Goal: Information Seeking & Learning: Learn about a topic

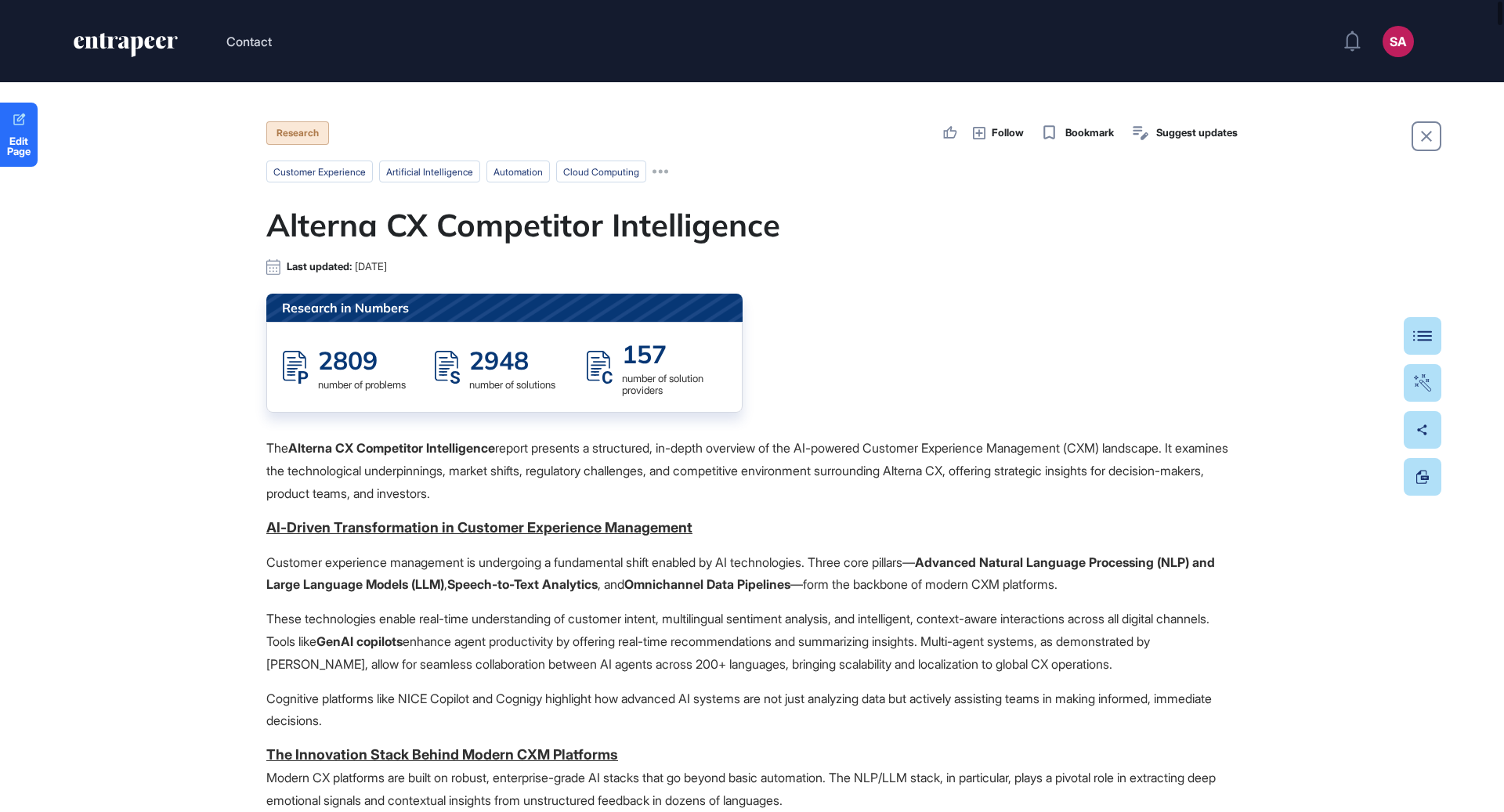
scroll to position [1, 1]
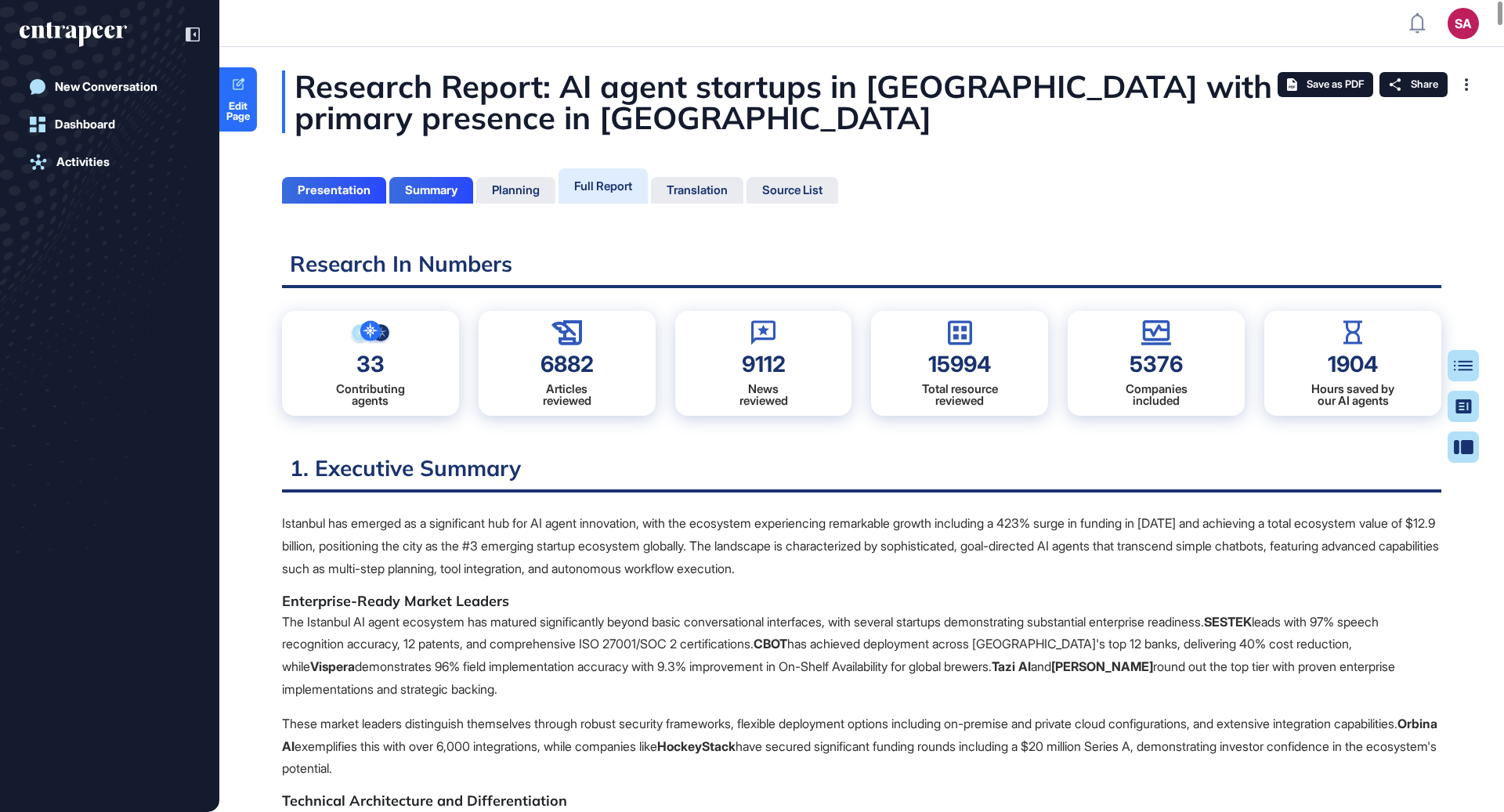
scroll to position [734, 4]
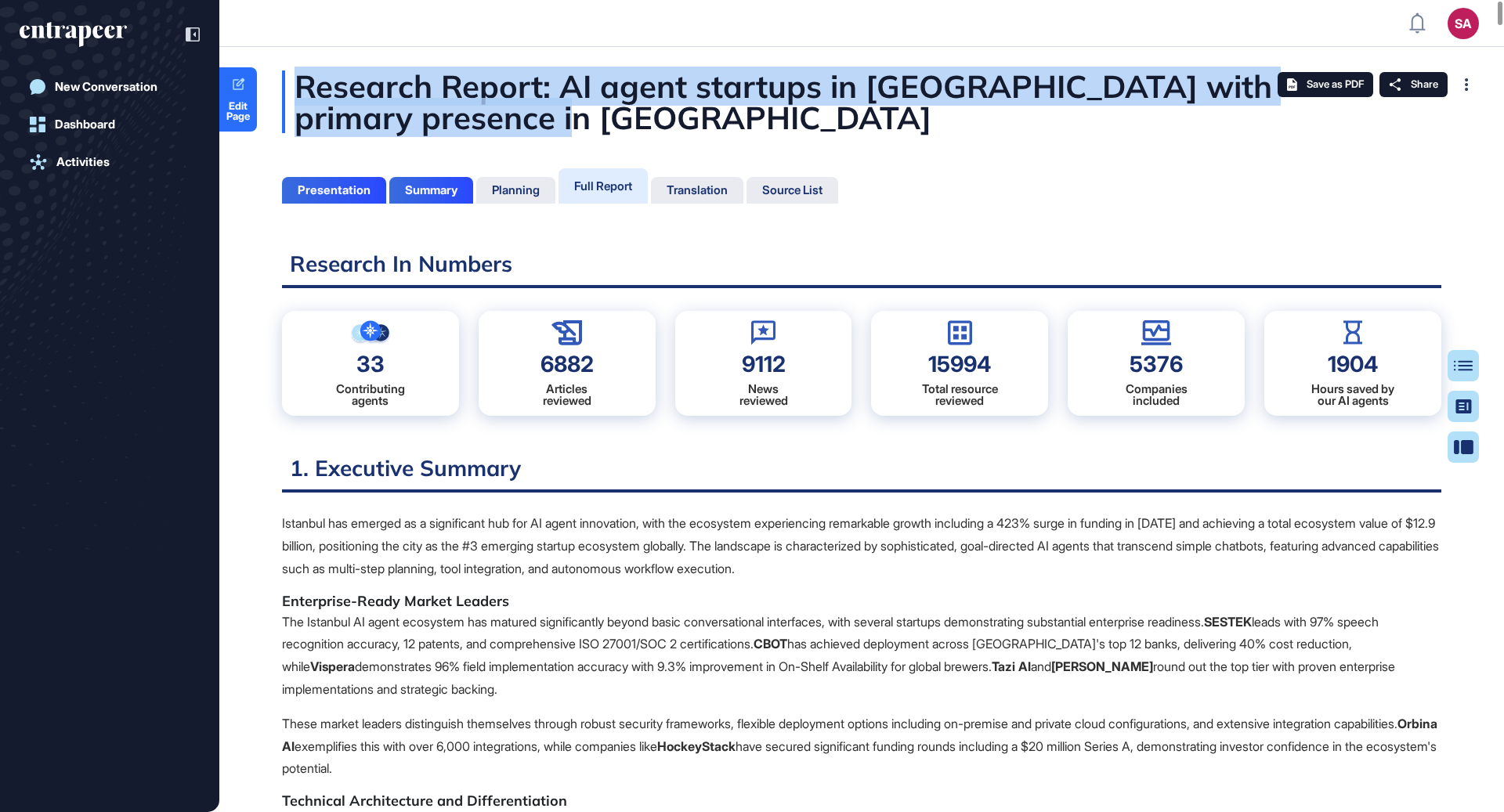
drag, startPoint x: 605, startPoint y: 115, endPoint x: 300, endPoint y: 86, distance: 306.4
click at [300, 87] on div "Research Report: AI agent startups in Türkiye with primary presence in Istanbul" at bounding box center [861, 101] width 1159 height 62
copy div "Research Report: AI agent startups in Türkiye with primary presence in Istanbul"
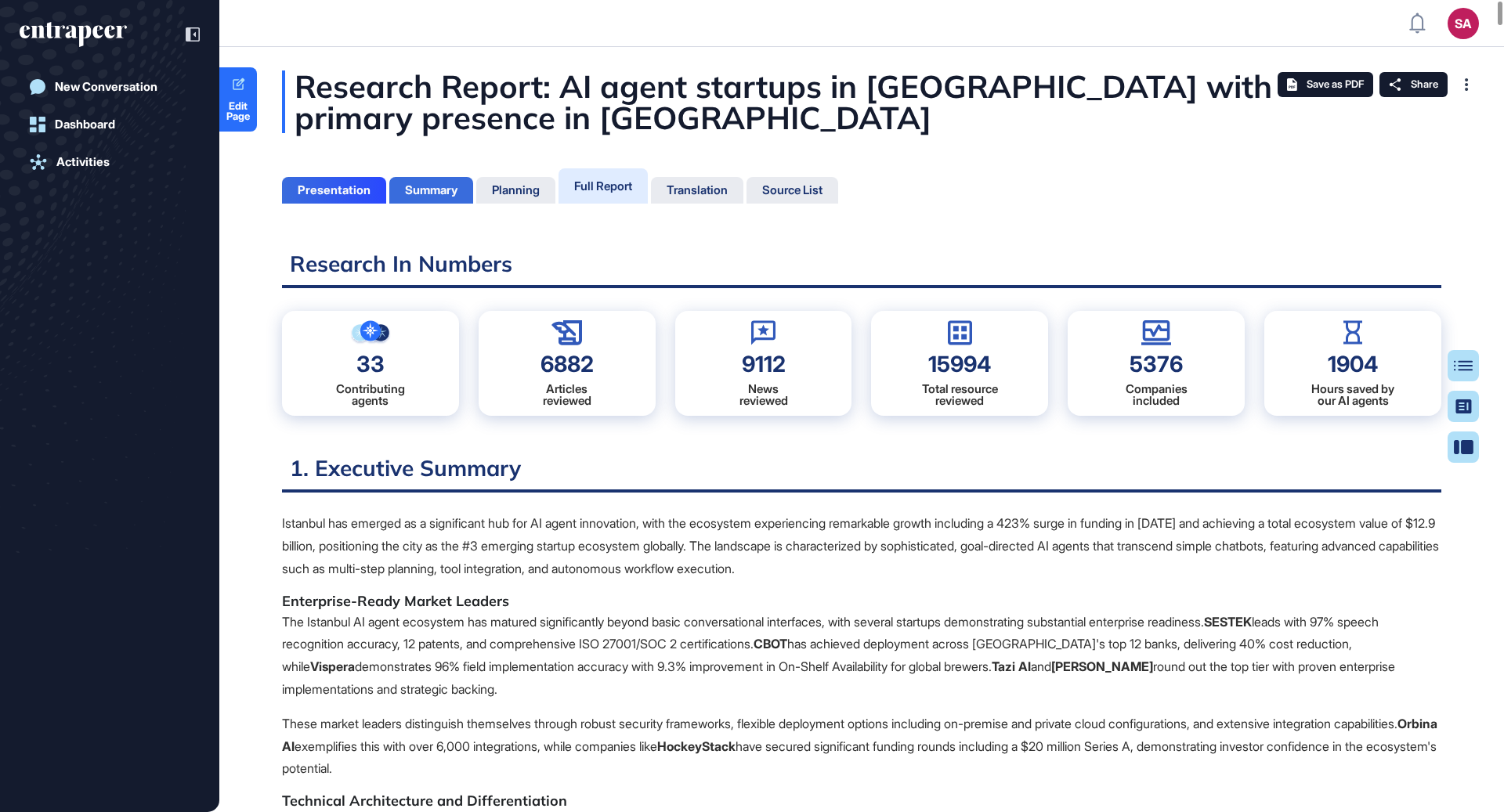
click at [422, 194] on div "Summary" at bounding box center [431, 190] width 52 height 14
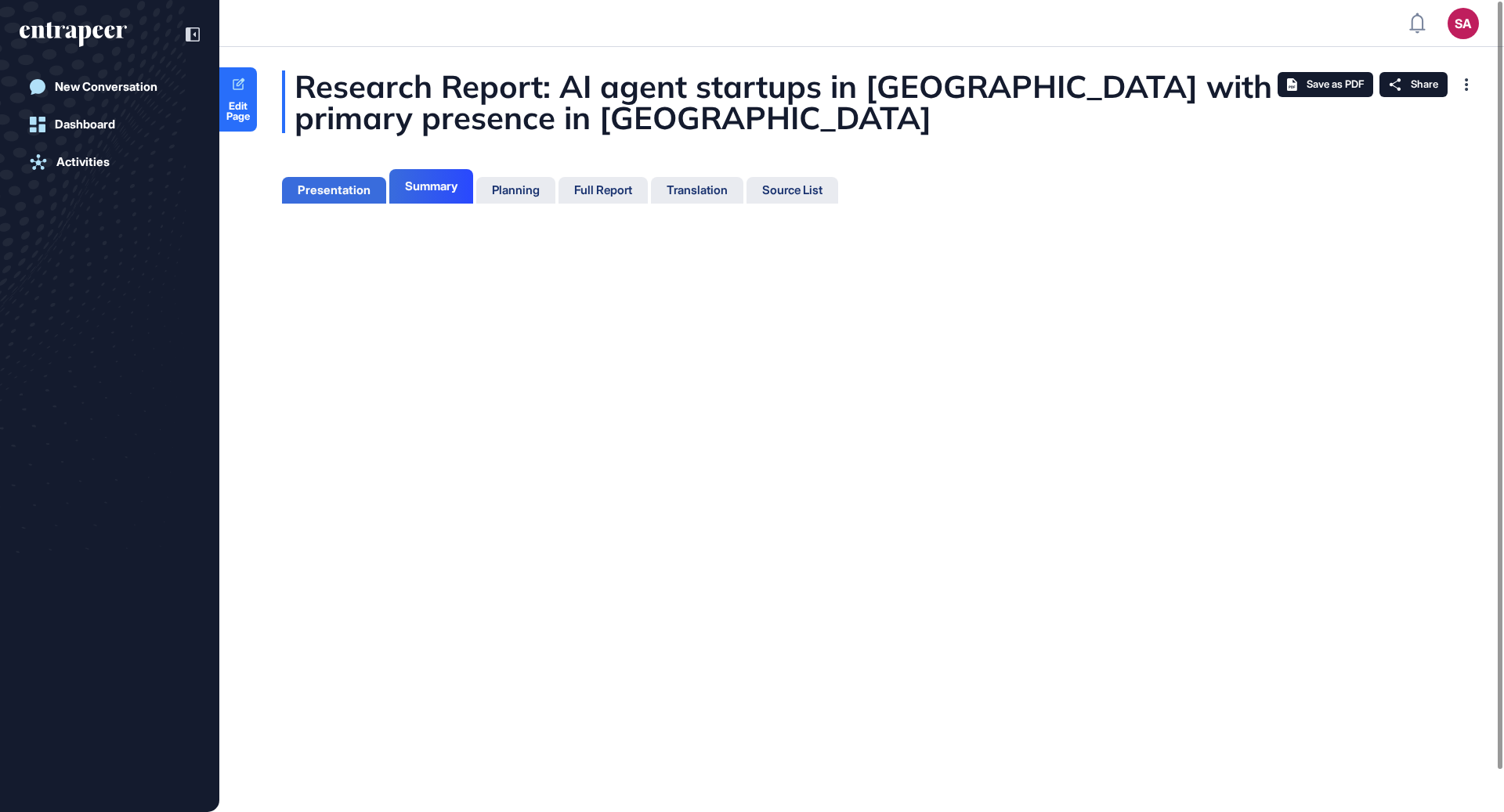
scroll to position [6, 1]
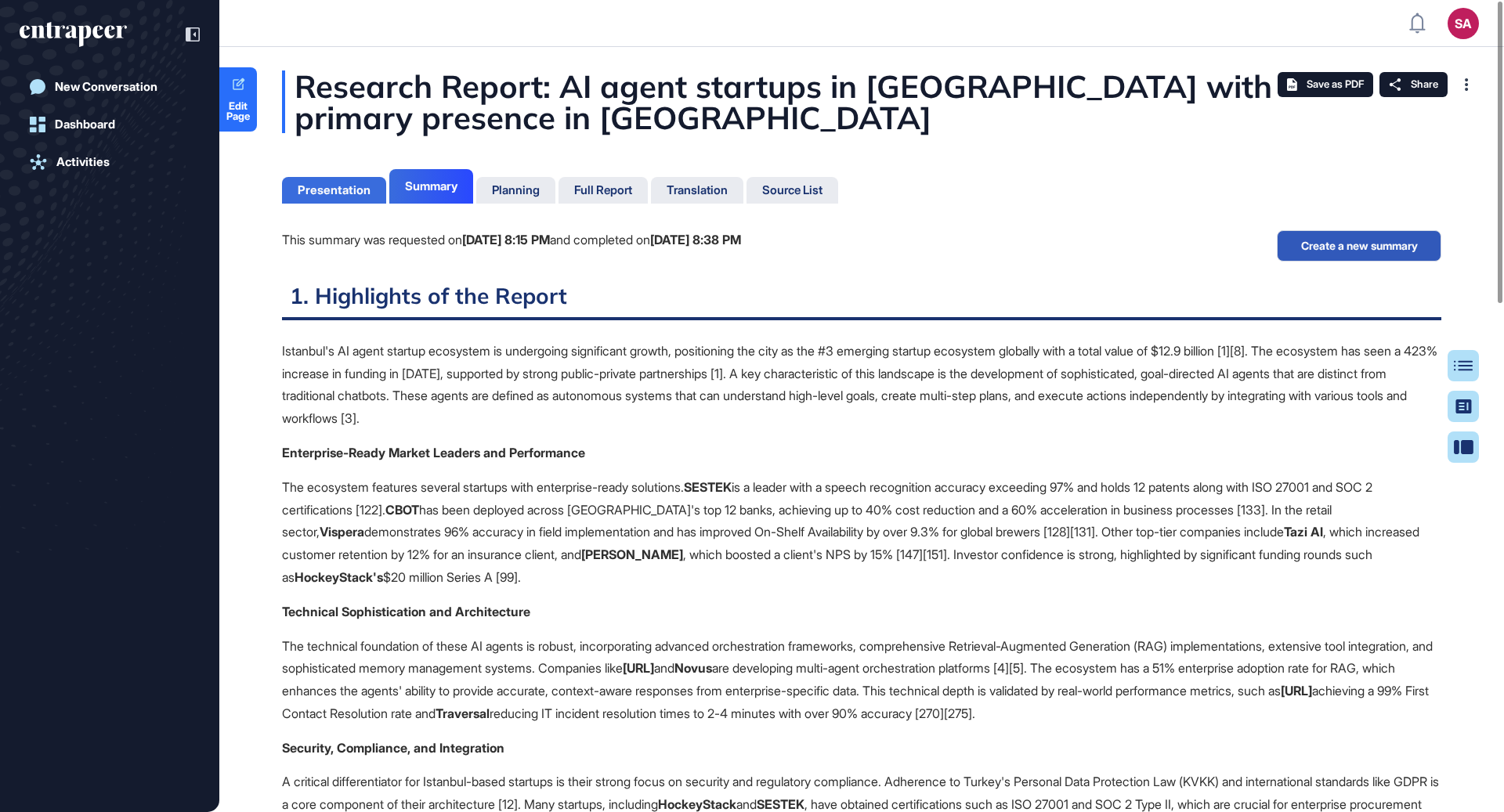
scroll to position [6, 1]
click at [345, 196] on div "Presentation" at bounding box center [334, 190] width 73 height 14
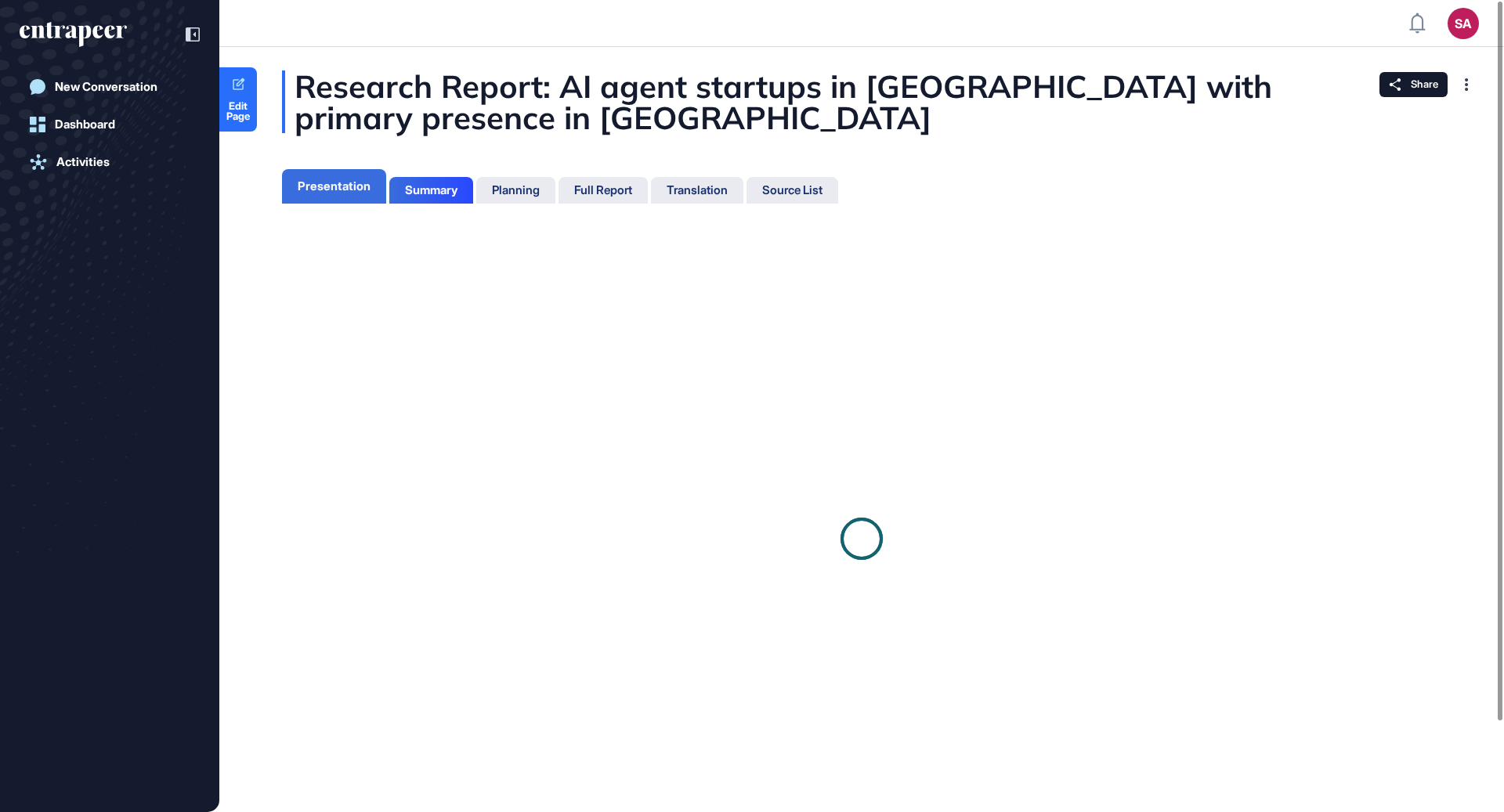
scroll to position [6, 1]
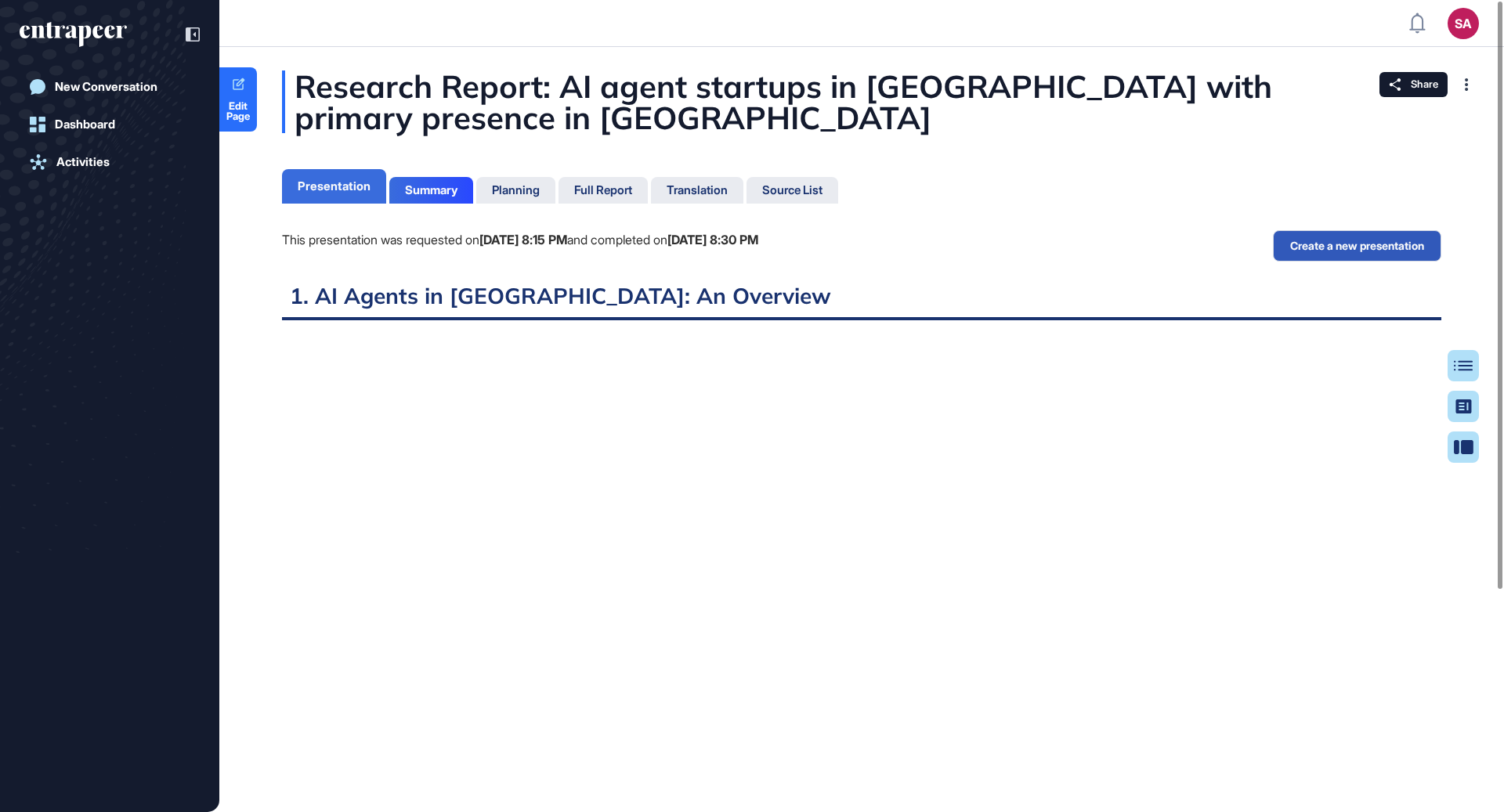
scroll to position [6, 1]
click at [617, 188] on div "Full Report" at bounding box center [603, 190] width 58 height 14
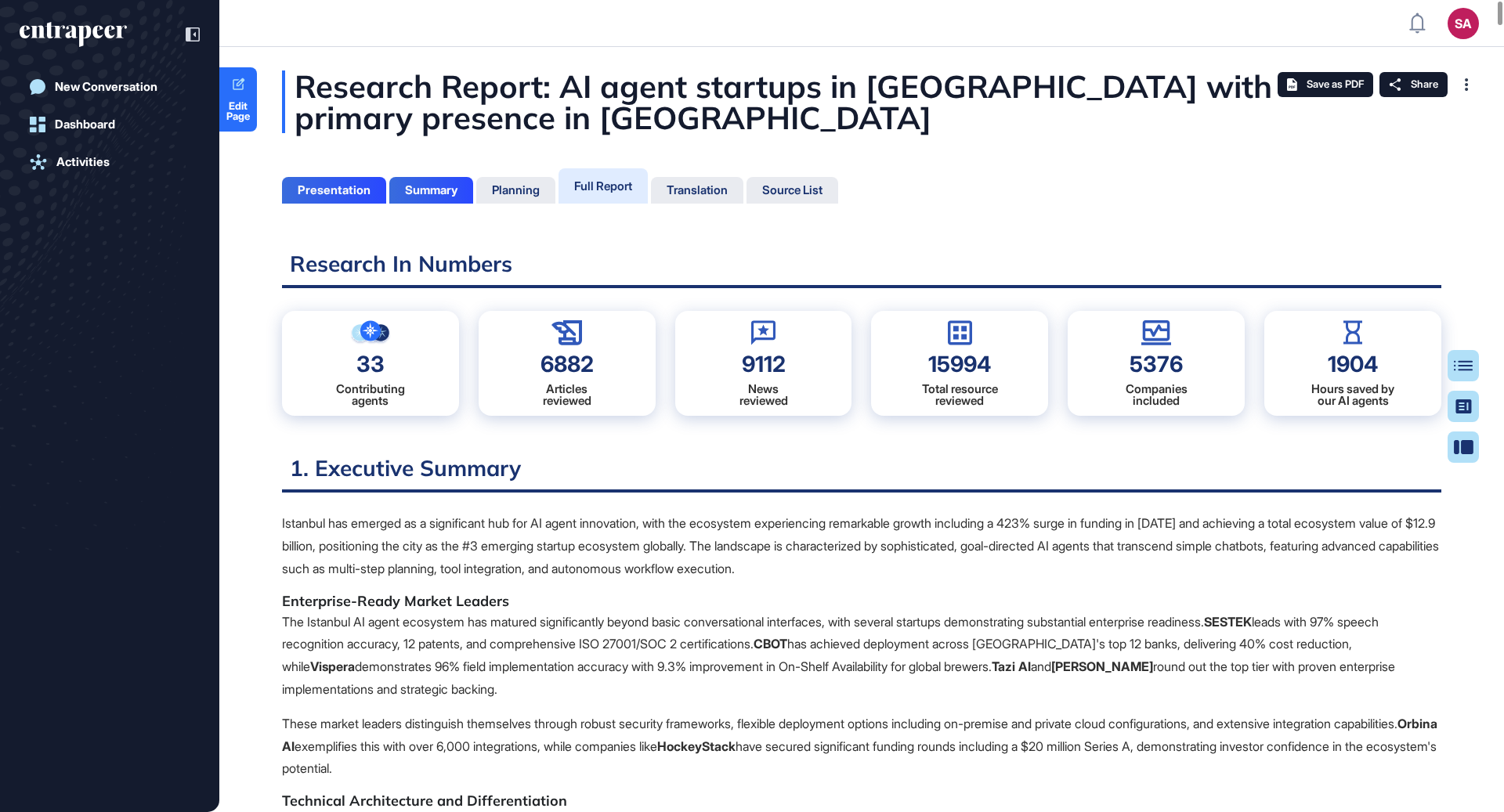
scroll to position [734, 4]
click at [225, 92] on link "Edit Page" at bounding box center [238, 100] width 37 height 64
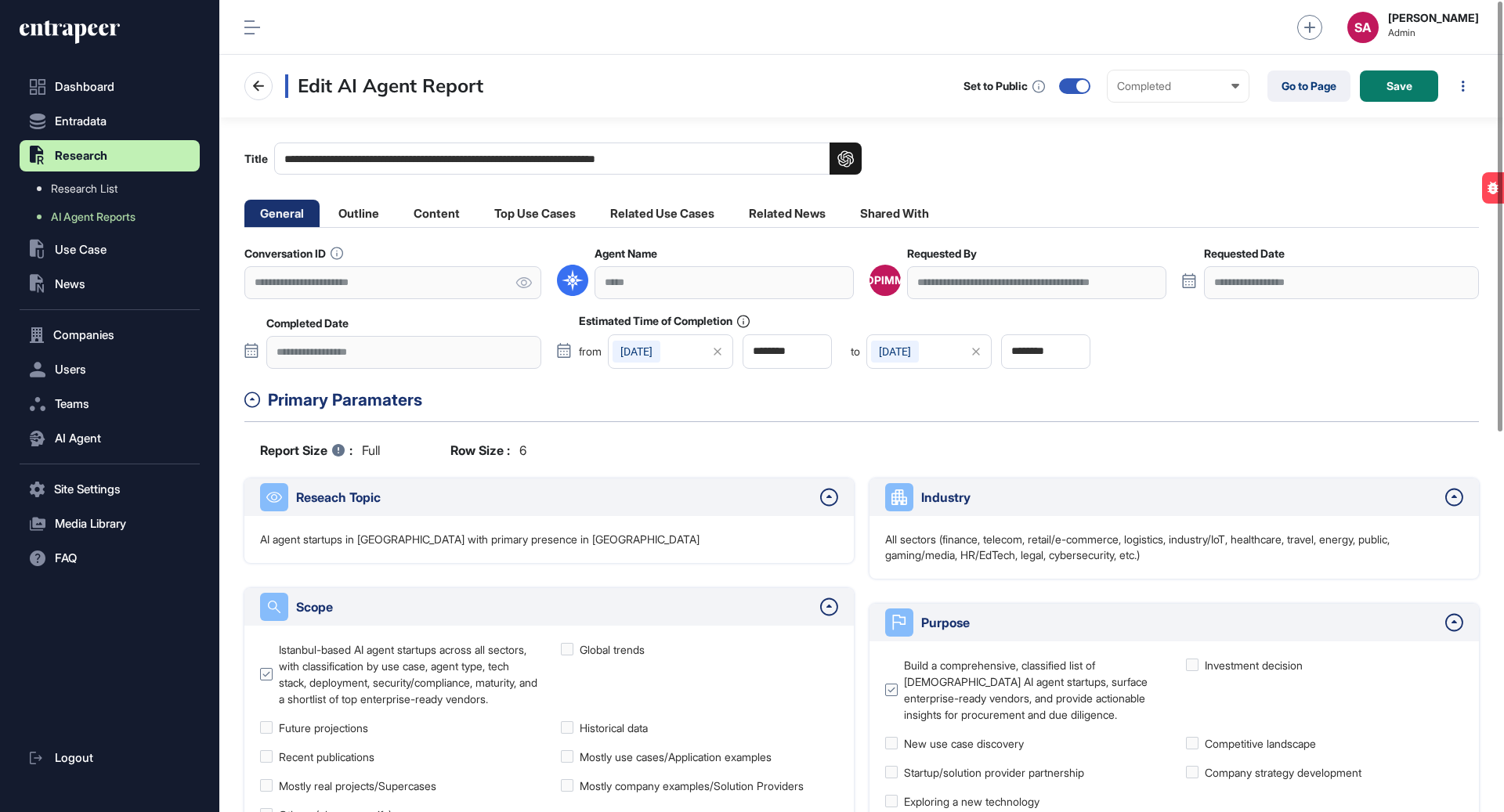
scroll to position [812, 1284]
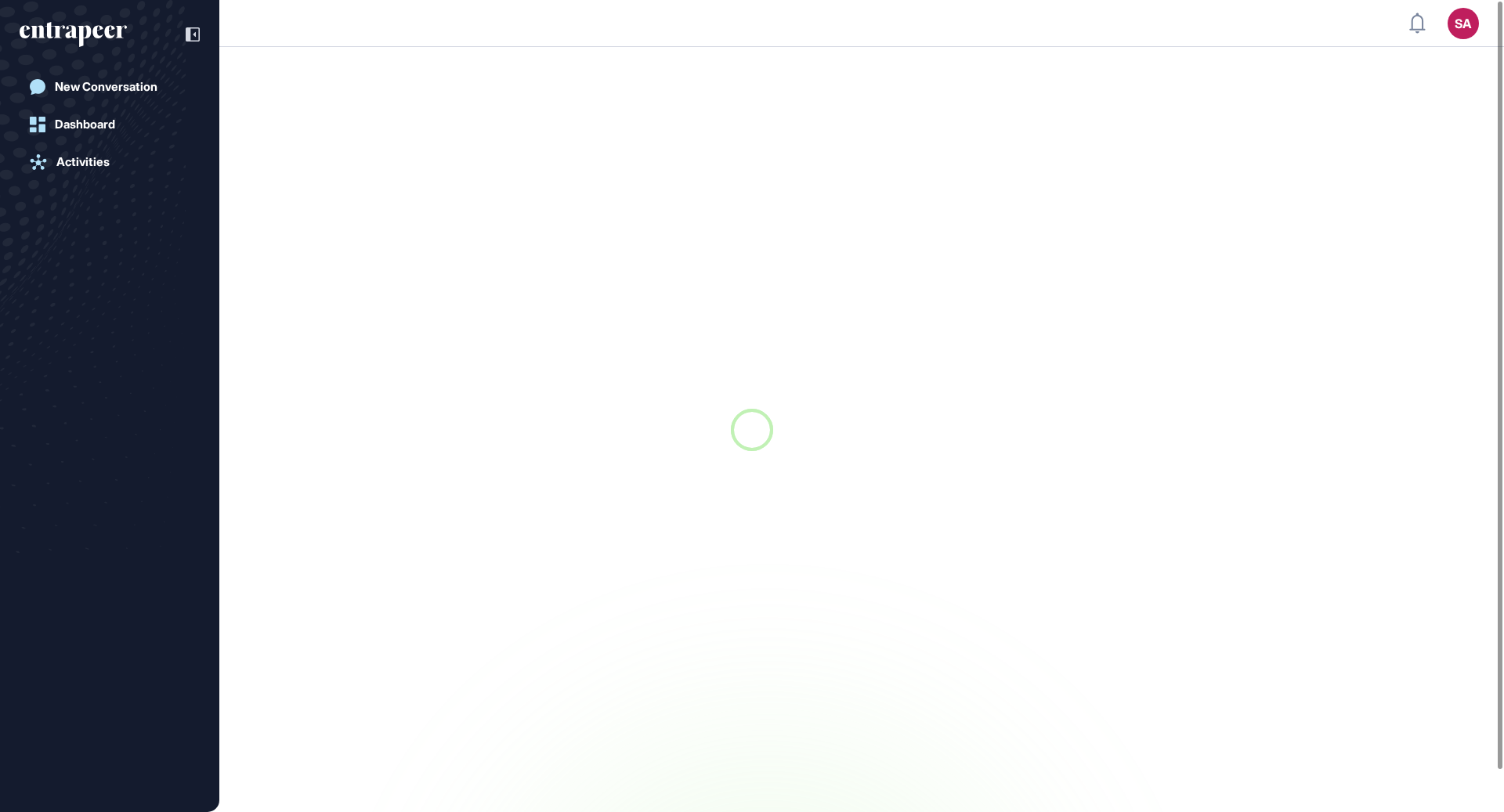
scroll to position [1, 1]
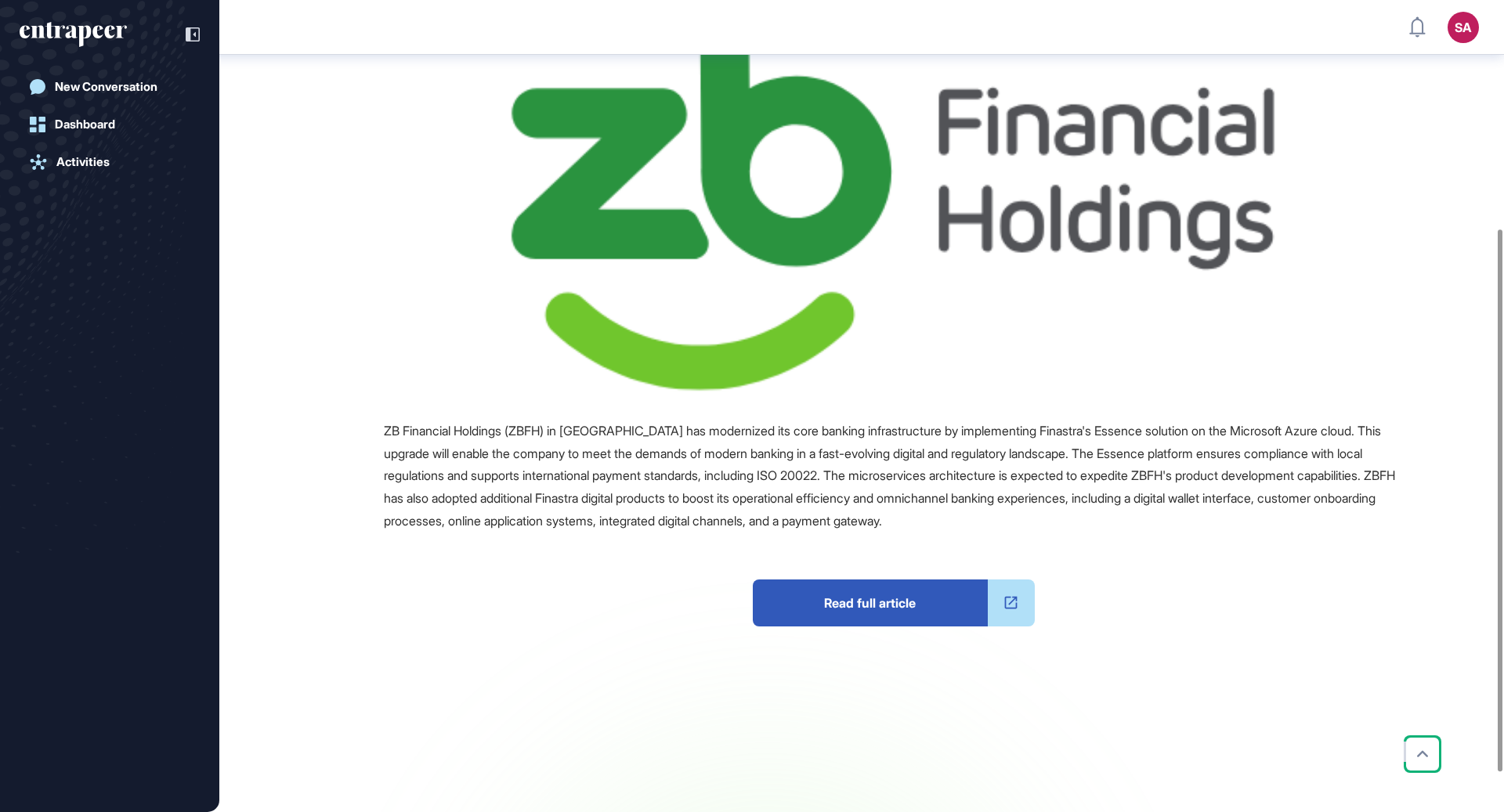
scroll to position [342, 0]
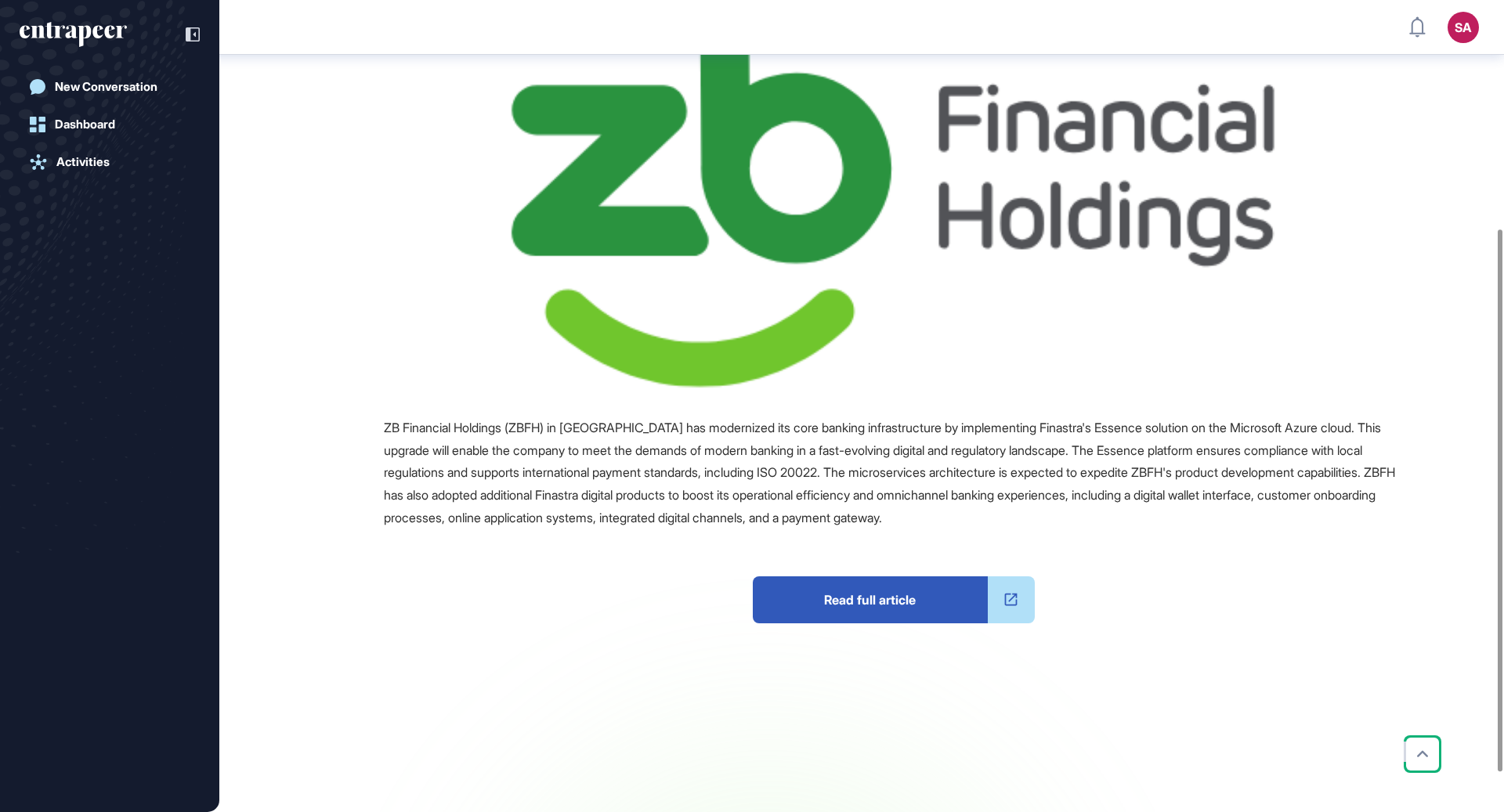
click at [841, 596] on span "Read full article" at bounding box center [870, 600] width 235 height 47
